Goal: Information Seeking & Learning: Learn about a topic

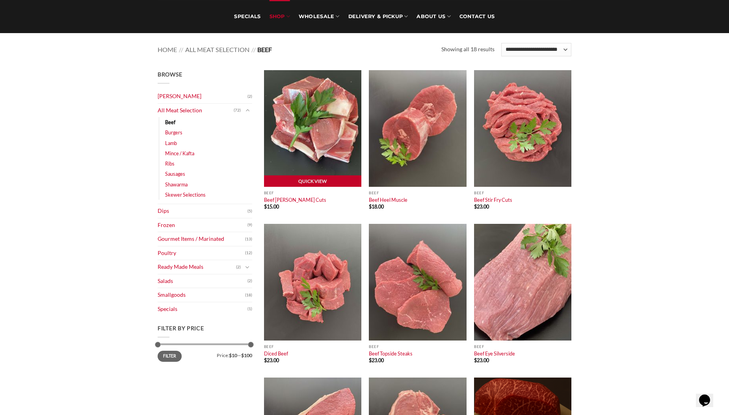
scroll to position [79, 0]
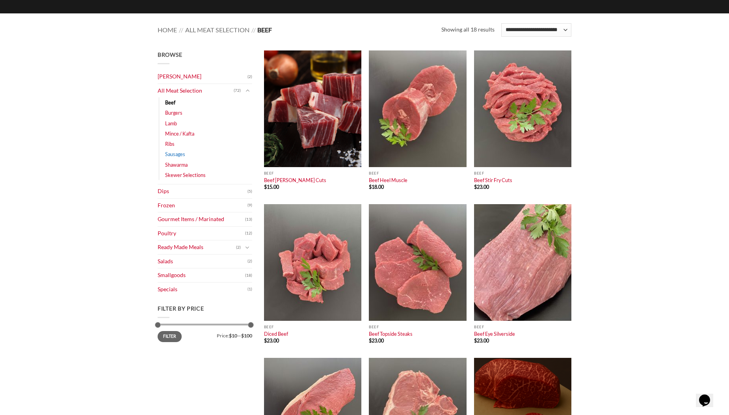
click at [175, 154] on link "Sausages" at bounding box center [175, 154] width 20 height 10
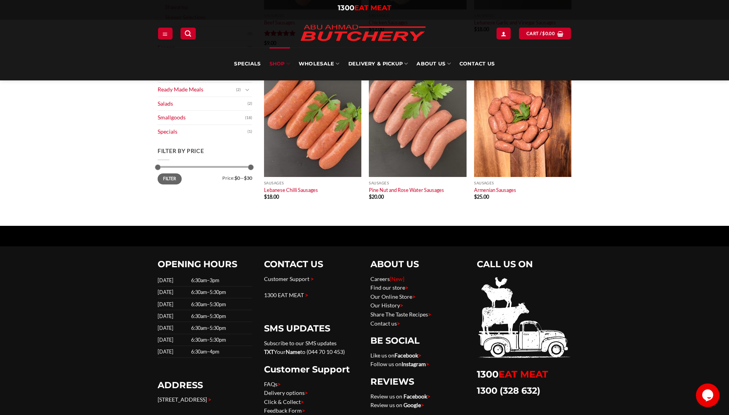
scroll to position [354, 0]
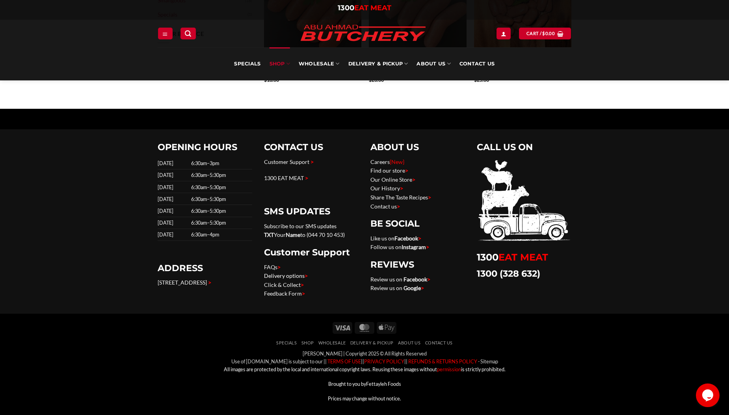
click at [284, 277] on link "Delivery options >" at bounding box center [286, 275] width 44 height 7
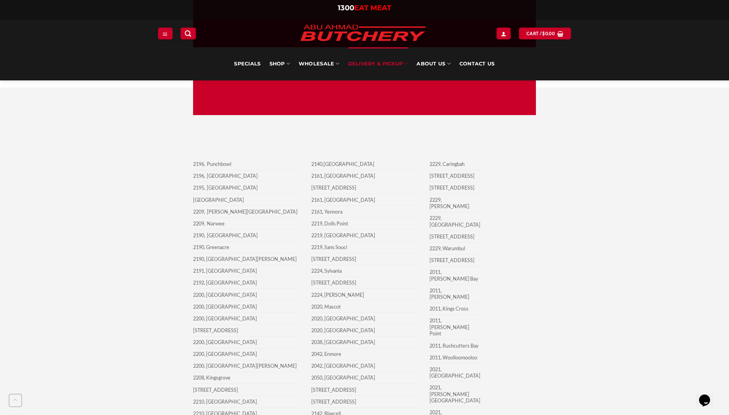
scroll to position [749, 0]
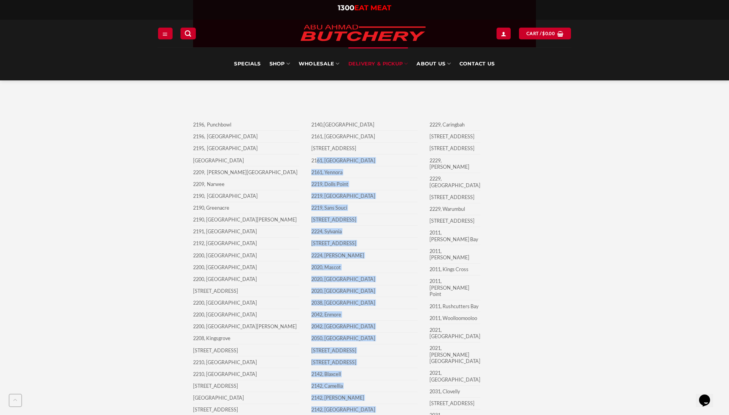
drag, startPoint x: 358, startPoint y: 173, endPoint x: 492, endPoint y: 299, distance: 184.3
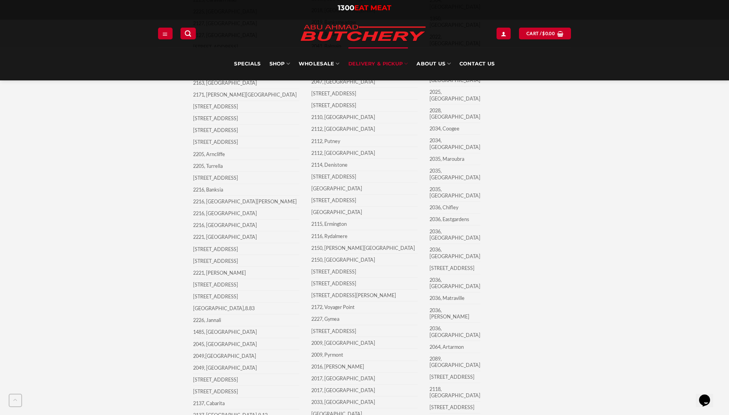
scroll to position [1853, 0]
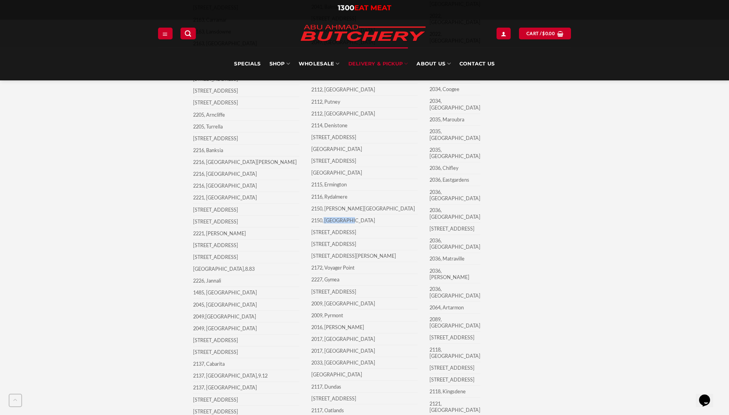
drag, startPoint x: 324, startPoint y: 222, endPoint x: 359, endPoint y: 224, distance: 34.3
click at [359, 224] on td "2150, Parramatta" at bounding box center [364, 220] width 106 height 12
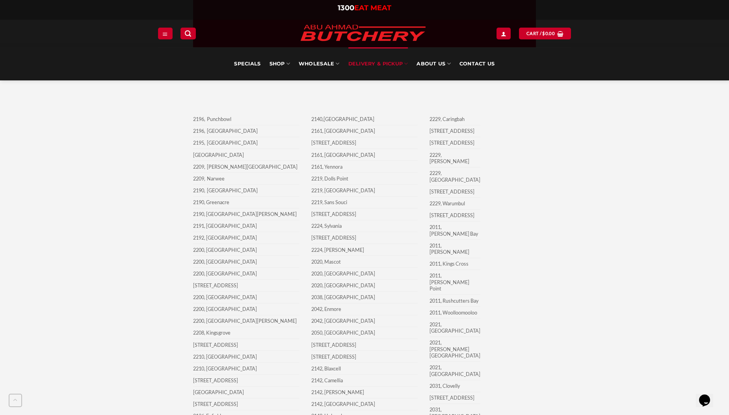
scroll to position [749, 0]
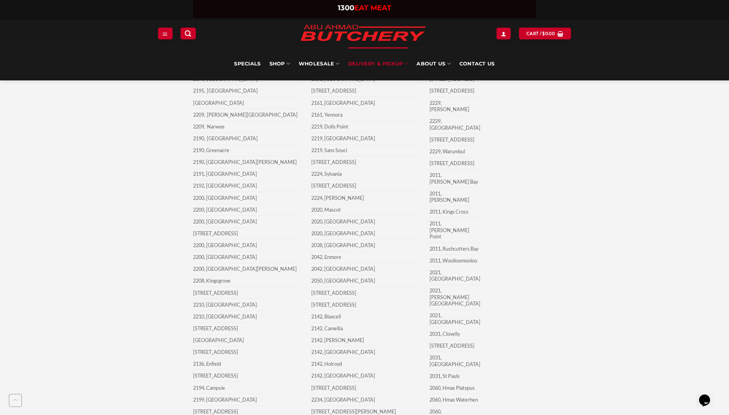
scroll to position [792, 0]
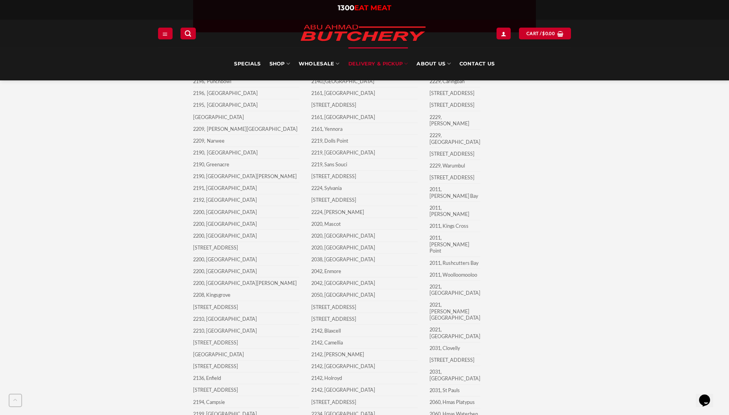
drag, startPoint x: 445, startPoint y: 145, endPoint x: 475, endPoint y: 147, distance: 30.8
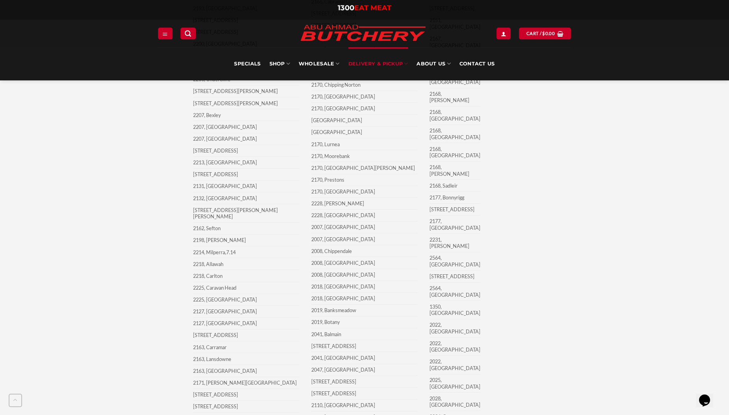
scroll to position [1581, 0]
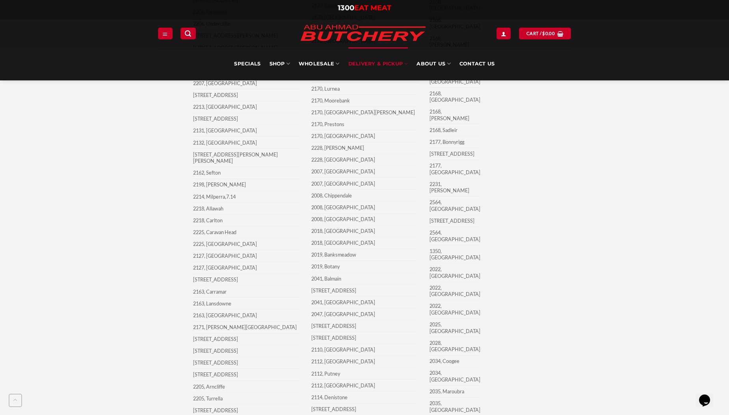
click at [395, 30] on img at bounding box center [363, 34] width 138 height 28
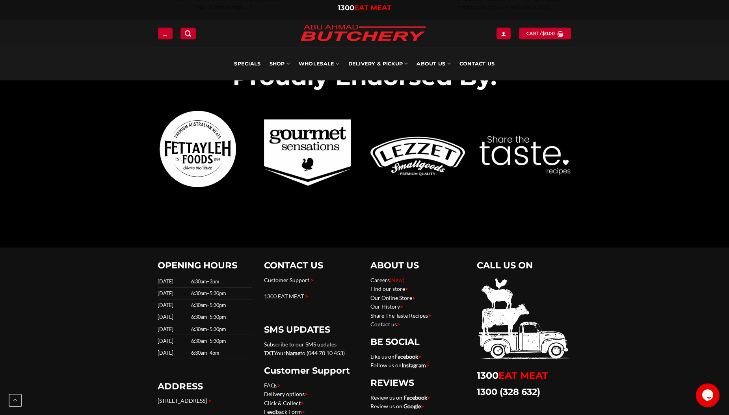
scroll to position [2407, 0]
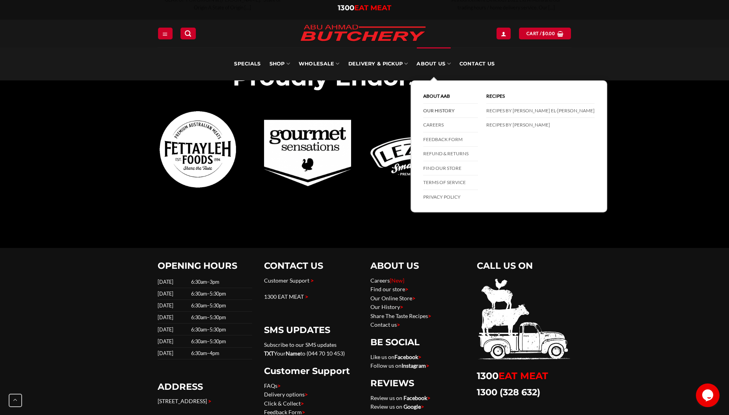
click at [439, 110] on link "Our History" at bounding box center [450, 111] width 55 height 15
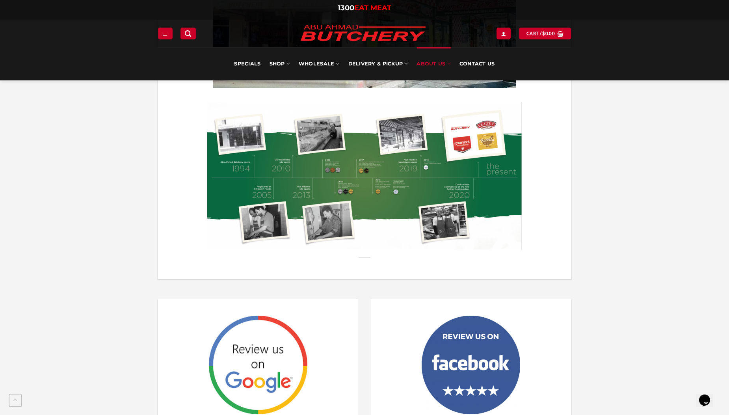
scroll to position [394, 0]
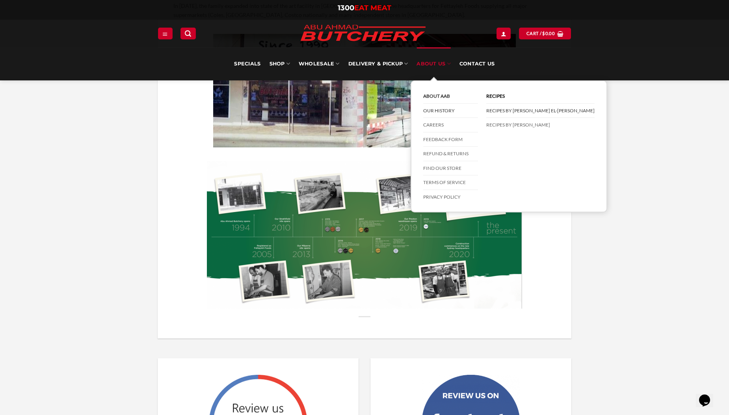
click at [500, 110] on link "Recipes by [PERSON_NAME] El-[PERSON_NAME]" at bounding box center [540, 111] width 108 height 15
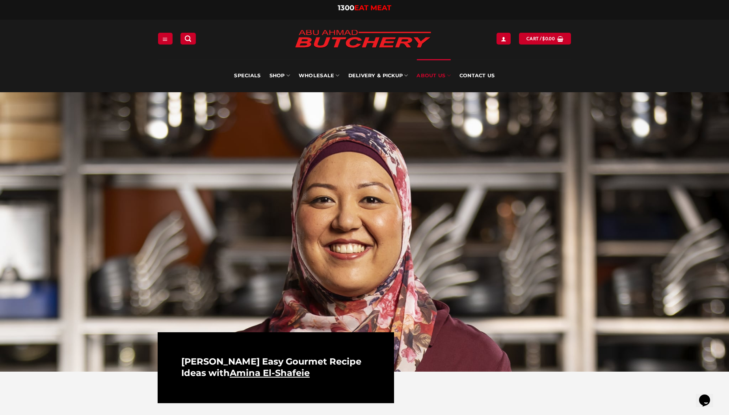
drag, startPoint x: 265, startPoint y: 370, endPoint x: 347, endPoint y: 369, distance: 82.0
click at [347, 369] on h2 "Abu Ahmed Butchery Easy Gourmet Recipe Ideas with Amina El-Shafeie" at bounding box center [275, 367] width 189 height 23
copy h2 "Amina El-Shafeie"
